Goal: Task Accomplishment & Management: Manage account settings

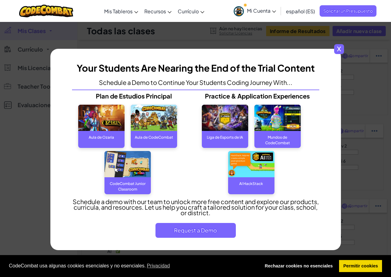
click at [341, 46] on span "x" at bounding box center [339, 49] width 10 height 10
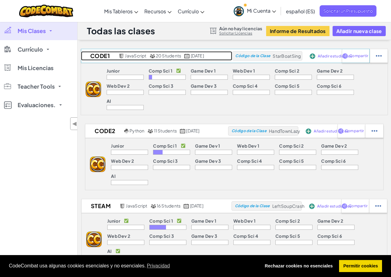
click at [91, 52] on h2 "CODE1" at bounding box center [99, 55] width 36 height 9
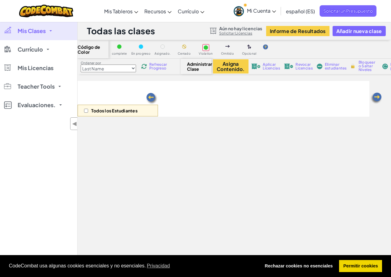
select select "560f1a9f22961295f9427742"
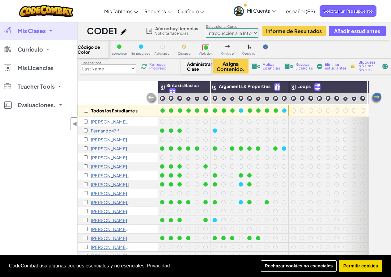
click at [311, 263] on link "Rechazar cookies no esenciales" at bounding box center [298, 266] width 76 height 12
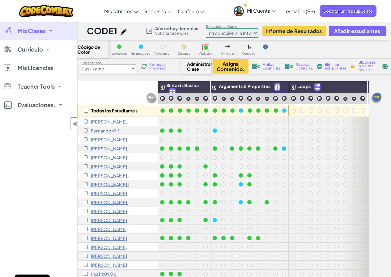
scroll to position [144, 0]
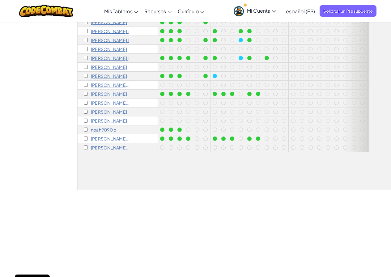
click at [103, 139] on p "[PERSON_NAME] S" at bounding box center [110, 138] width 39 height 5
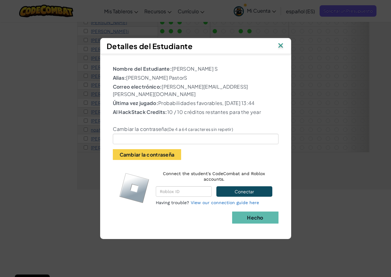
click at [280, 46] on img at bounding box center [280, 45] width 8 height 9
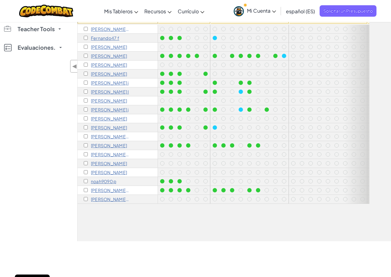
scroll to position [62, 0]
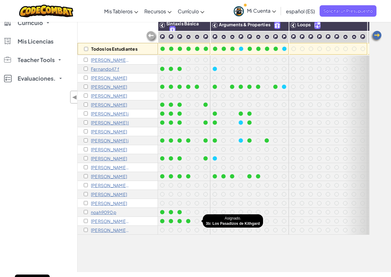
click at [197, 219] on div at bounding box center [197, 221] width 4 height 4
click at [196, 221] on div at bounding box center [197, 221] width 4 height 4
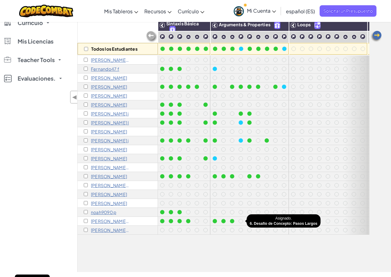
click at [241, 222] on div at bounding box center [240, 221] width 4 height 4
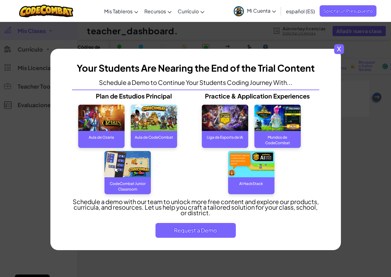
select select "560f1a9f22961295f9427742"
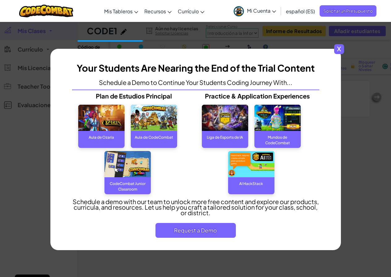
click at [339, 49] on span "x" at bounding box center [339, 49] width 10 height 10
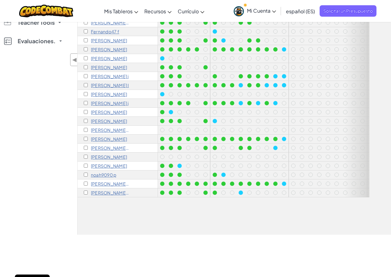
scroll to position [93, 0]
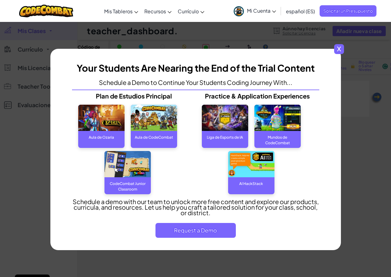
scroll to position [93, 0]
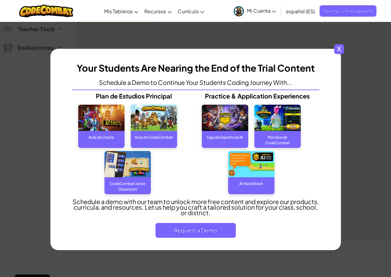
select select "560f1a9f22961295f9427742"
click at [340, 47] on span "x" at bounding box center [339, 49] width 10 height 10
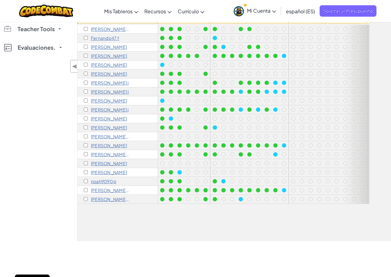
click at [255, 10] on span "Mi Cuenta" at bounding box center [261, 10] width 29 height 6
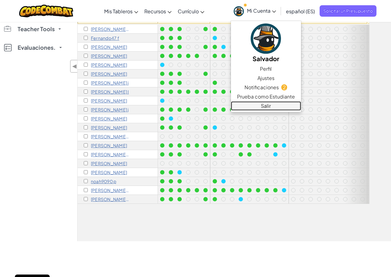
click at [265, 106] on link "Salir" at bounding box center [266, 105] width 70 height 9
